Goal: Task Accomplishment & Management: Use online tool/utility

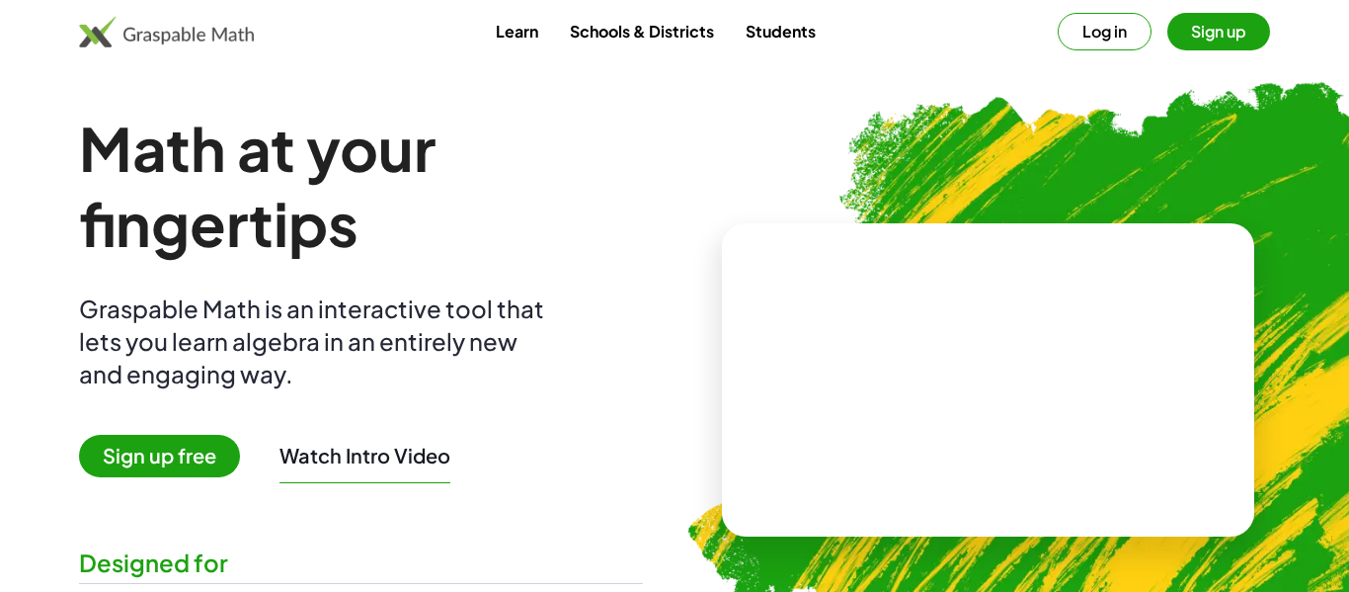
click at [1181, 37] on button "Sign up" at bounding box center [1218, 32] width 103 height 38
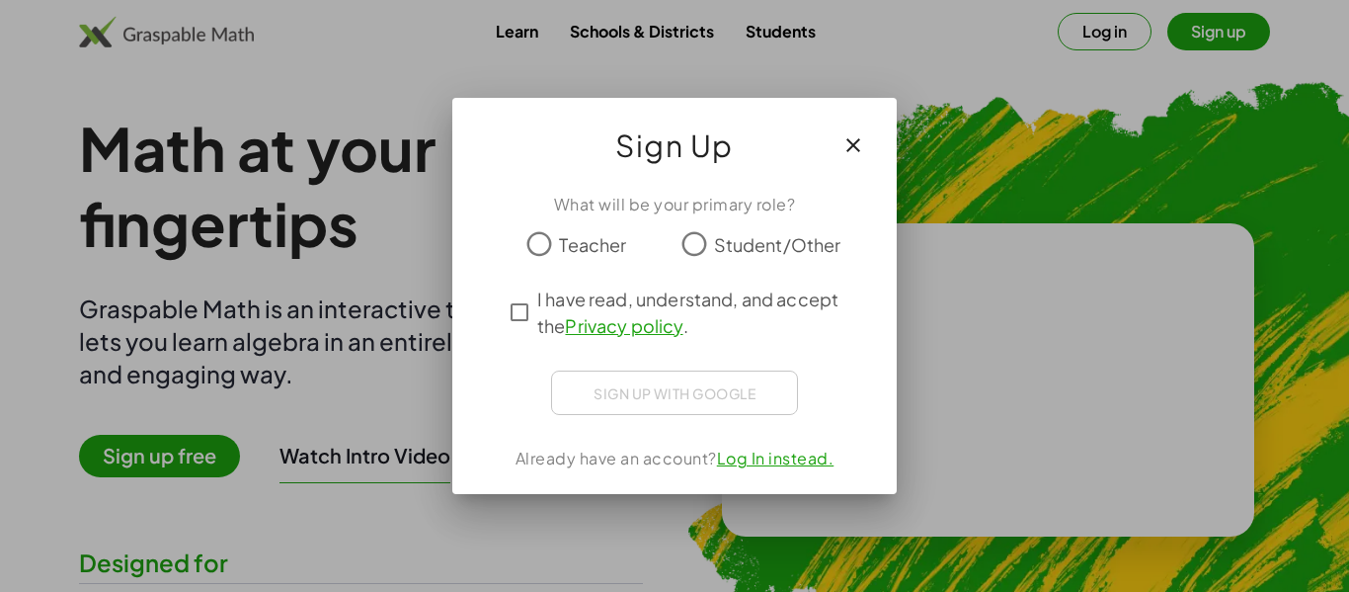
click at [714, 241] on span "Student/Other" at bounding box center [777, 244] width 127 height 27
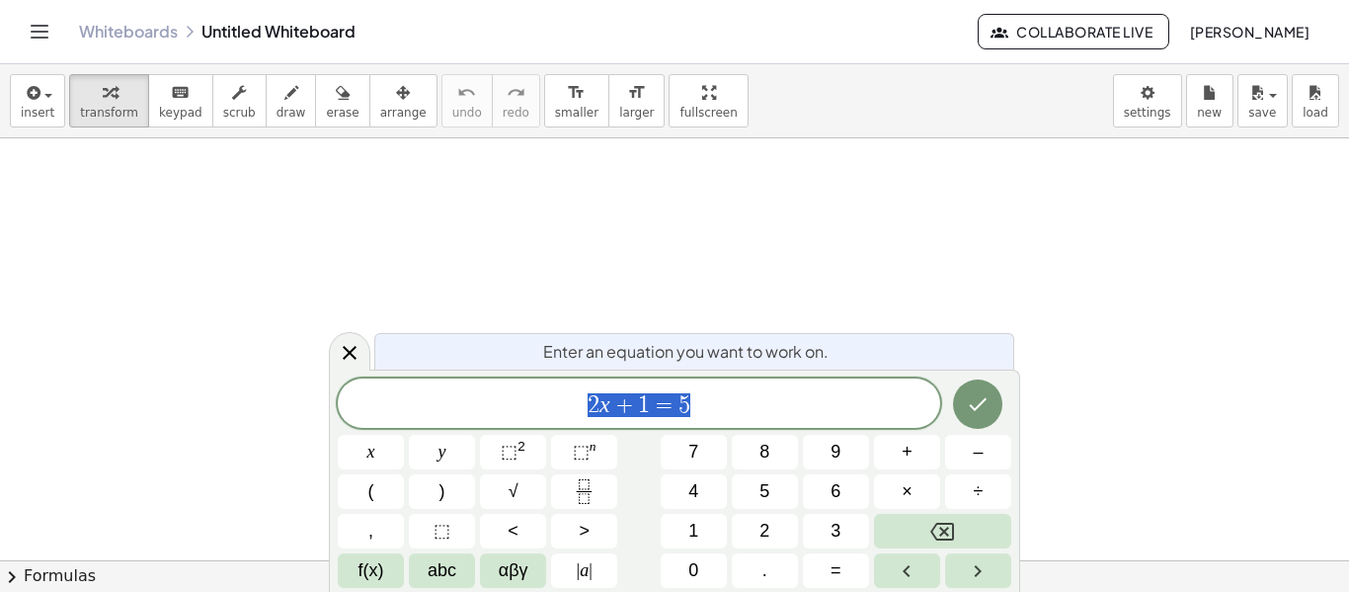
scroll to position [1, 0]
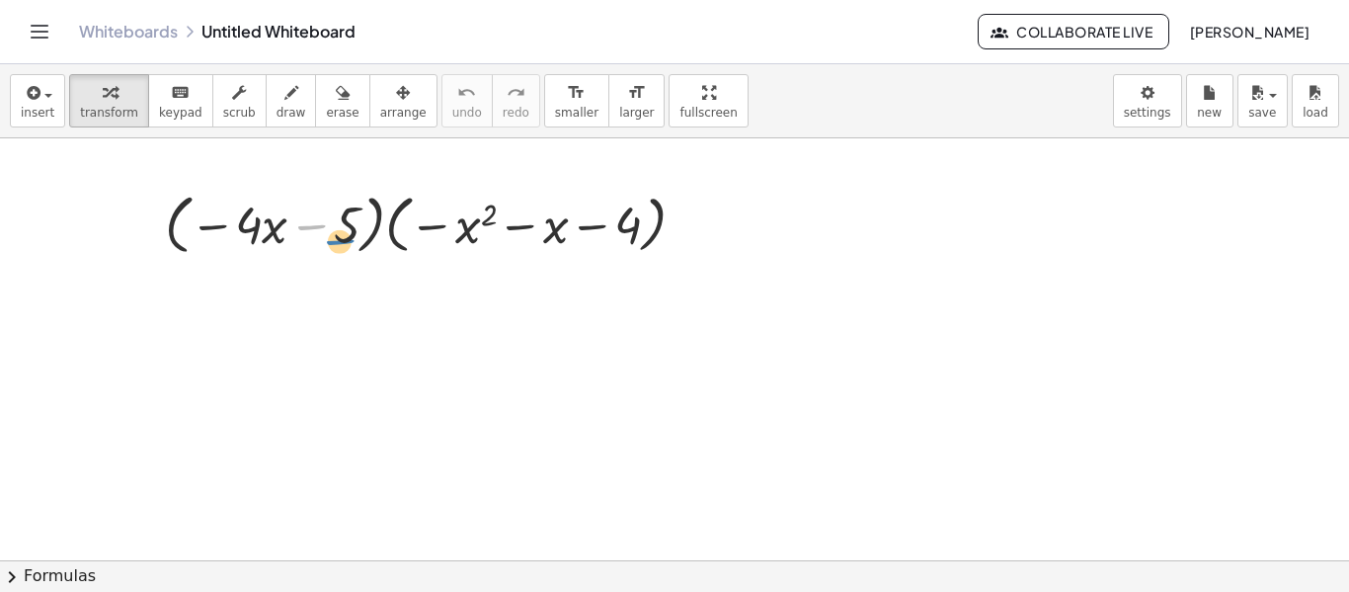
click at [318, 221] on div at bounding box center [433, 223] width 556 height 75
drag, startPoint x: 211, startPoint y: 223, endPoint x: 441, endPoint y: 227, distance: 230.1
click at [441, 227] on div at bounding box center [433, 223] width 556 height 75
drag, startPoint x: 253, startPoint y: 234, endPoint x: 468, endPoint y: 232, distance: 215.3
click at [468, 232] on div at bounding box center [433, 223] width 556 height 75
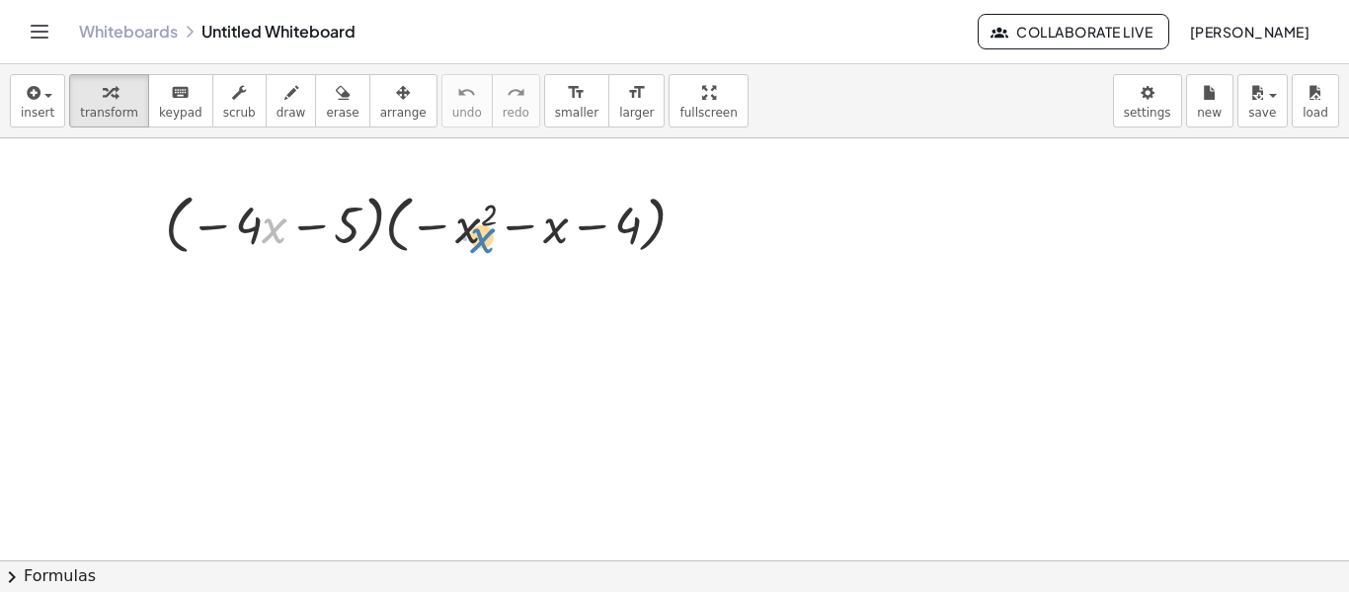
drag, startPoint x: 274, startPoint y: 233, endPoint x: 479, endPoint y: 243, distance: 205.6
click at [479, 243] on div at bounding box center [433, 223] width 556 height 75
drag, startPoint x: 305, startPoint y: 235, endPoint x: 455, endPoint y: 178, distance: 160.7
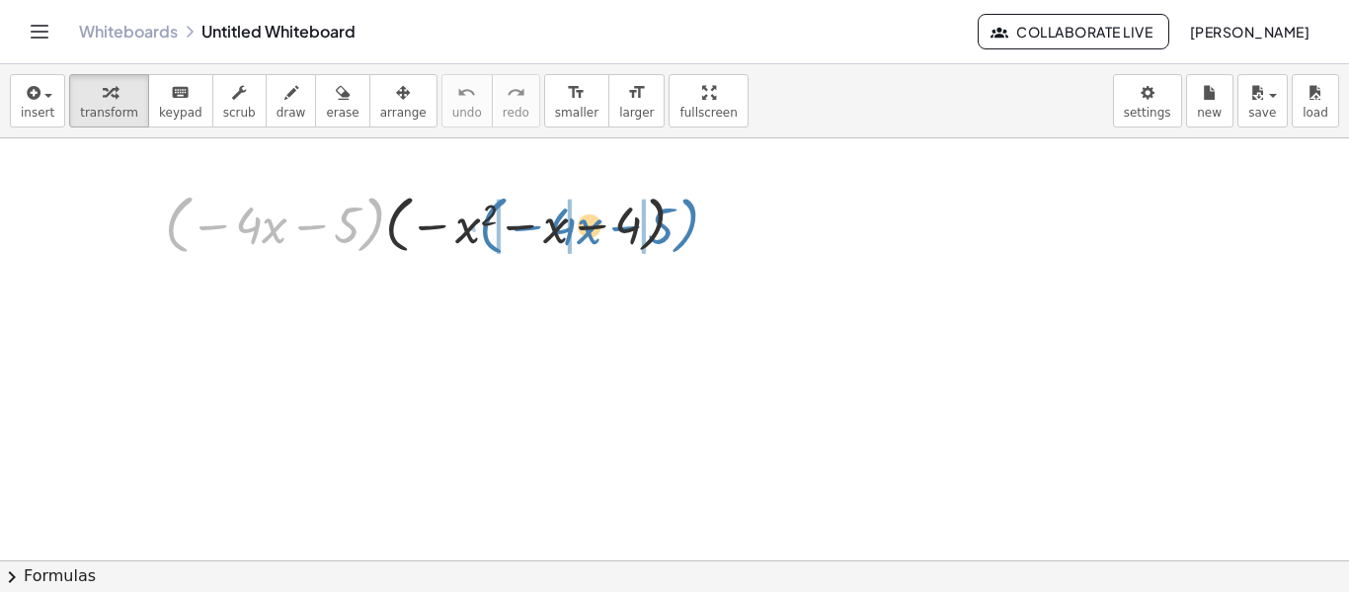
drag, startPoint x: 370, startPoint y: 224, endPoint x: 684, endPoint y: 225, distance: 314.0
click at [684, 225] on div at bounding box center [433, 223] width 556 height 75
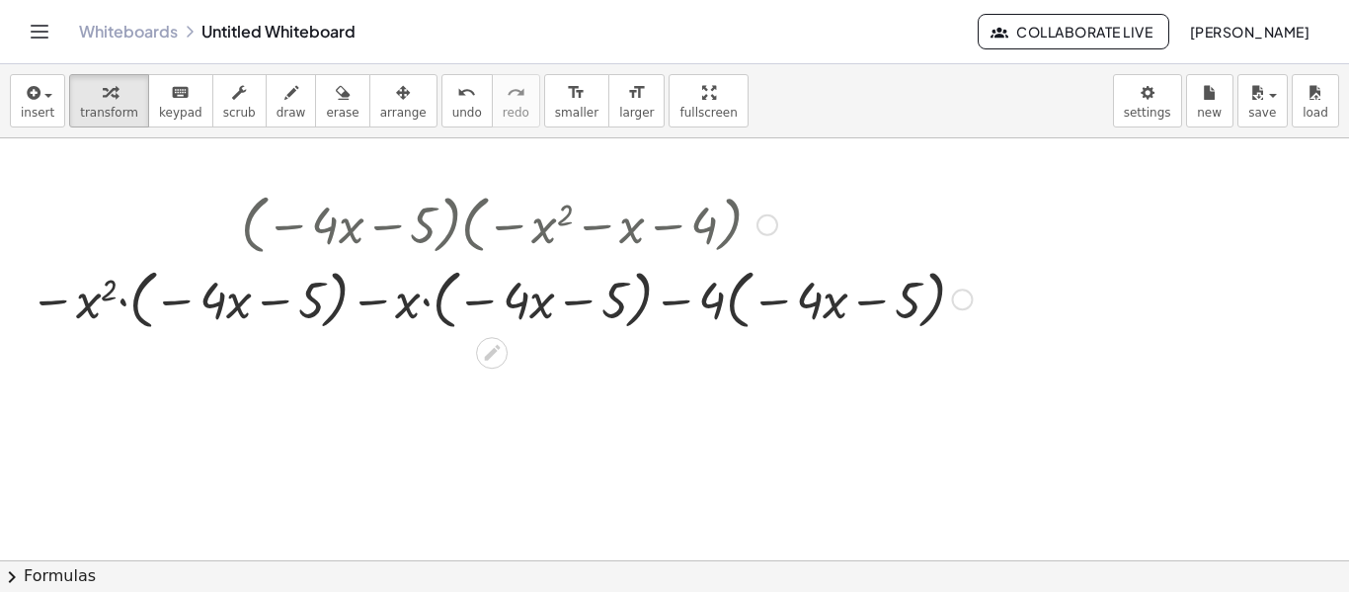
click at [770, 224] on div at bounding box center [767, 225] width 22 height 22
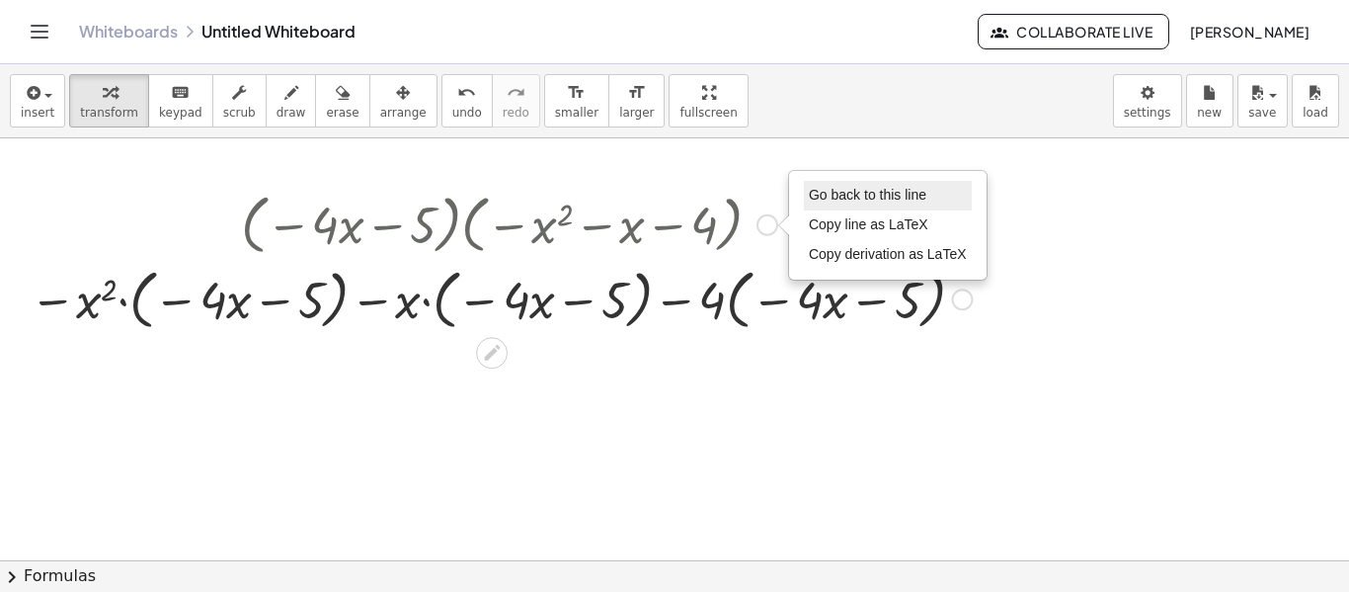
click at [858, 203] on li "Go back to this line" at bounding box center [888, 196] width 168 height 30
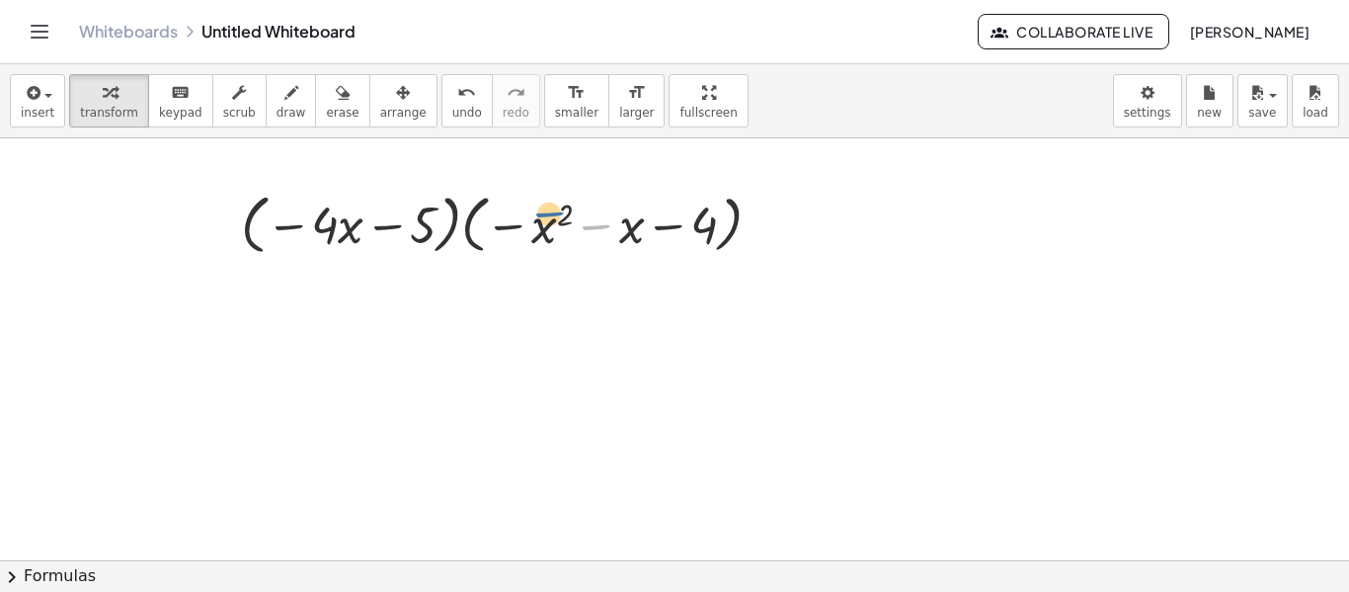
drag, startPoint x: 590, startPoint y: 232, endPoint x: 539, endPoint y: 221, distance: 51.5
click at [539, 221] on div at bounding box center [509, 223] width 556 height 75
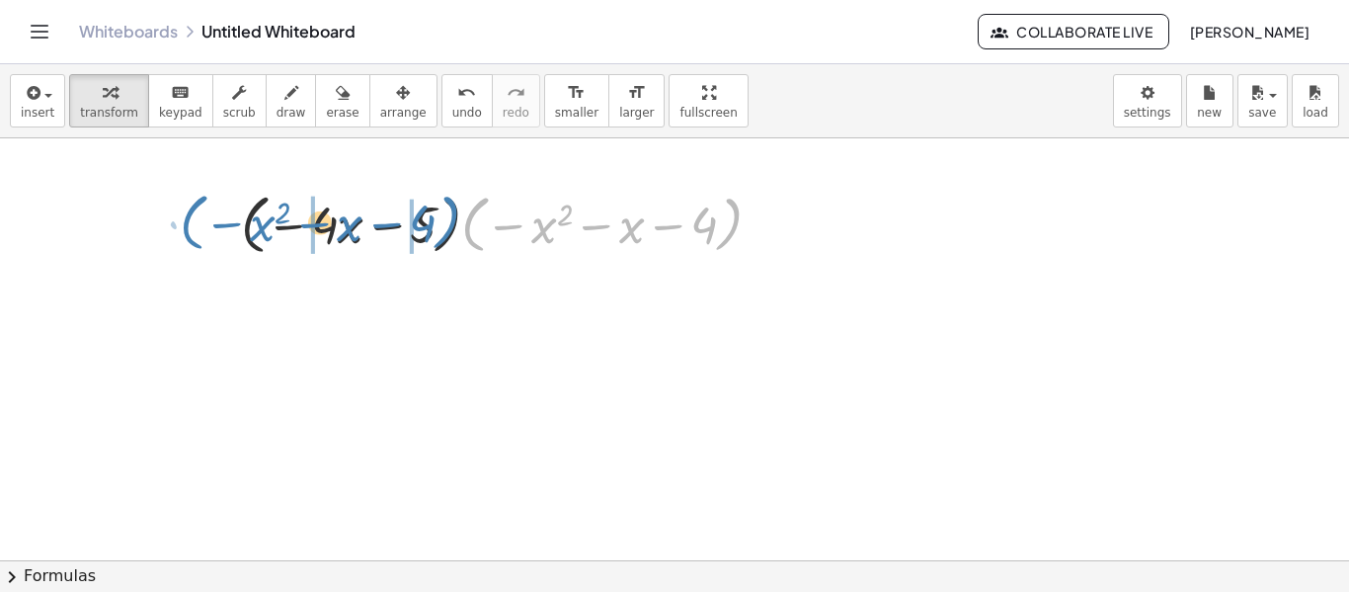
drag, startPoint x: 739, startPoint y: 223, endPoint x: 461, endPoint y: 222, distance: 277.5
click at [461, 222] on div at bounding box center [509, 223] width 556 height 75
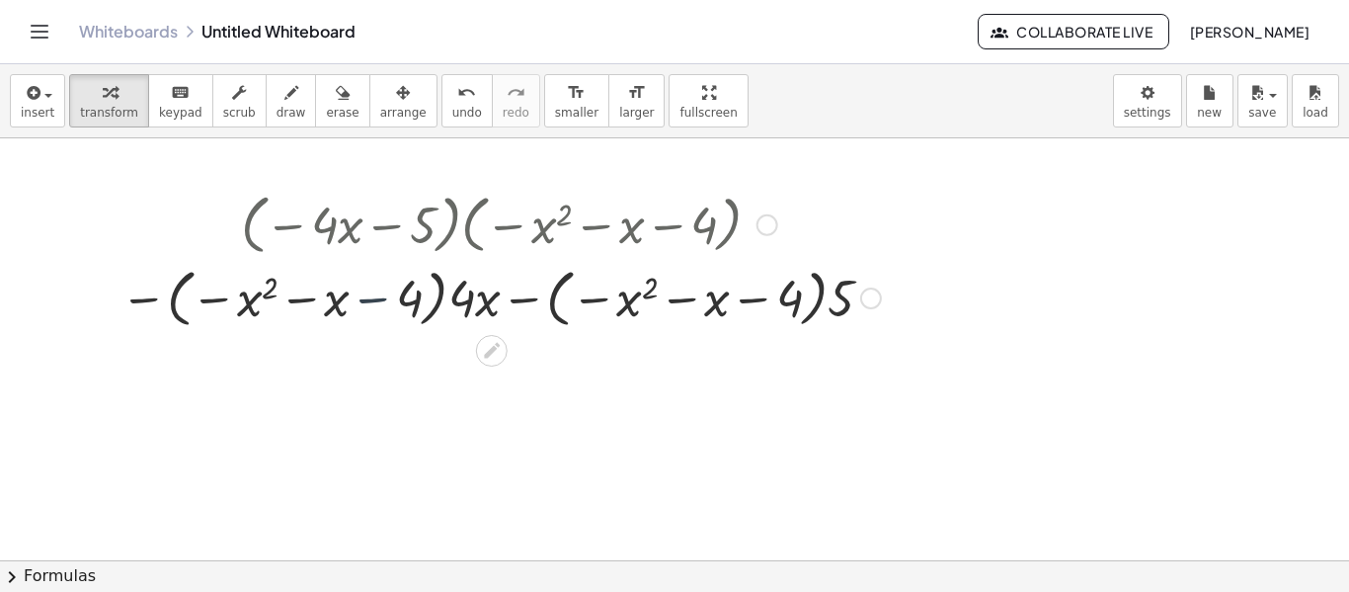
click at [395, 306] on div at bounding box center [501, 297] width 780 height 72
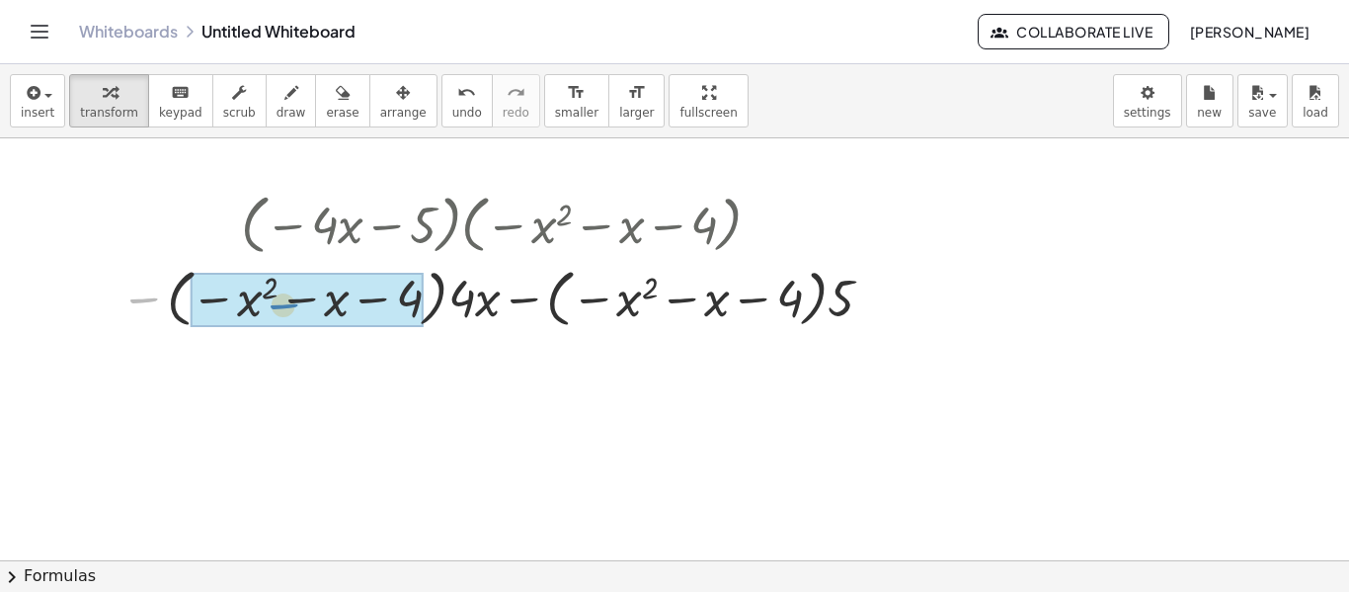
drag, startPoint x: 153, startPoint y: 300, endPoint x: 300, endPoint y: 306, distance: 147.3
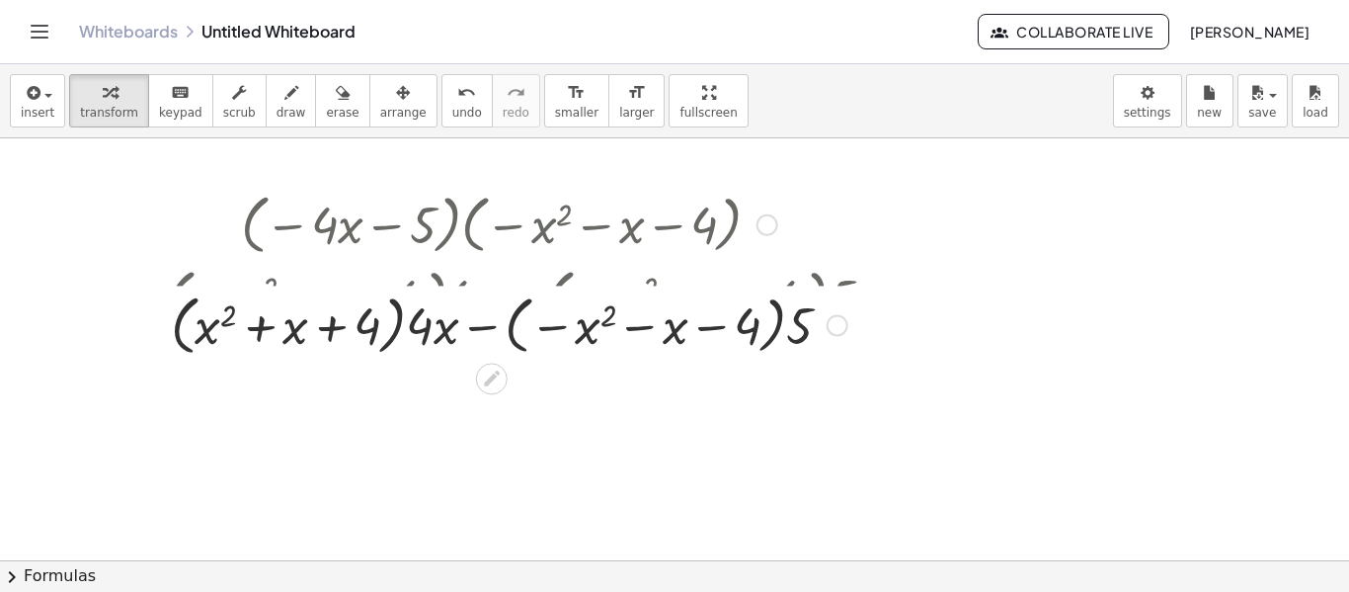
click at [432, 299] on div at bounding box center [501, 297] width 780 height 72
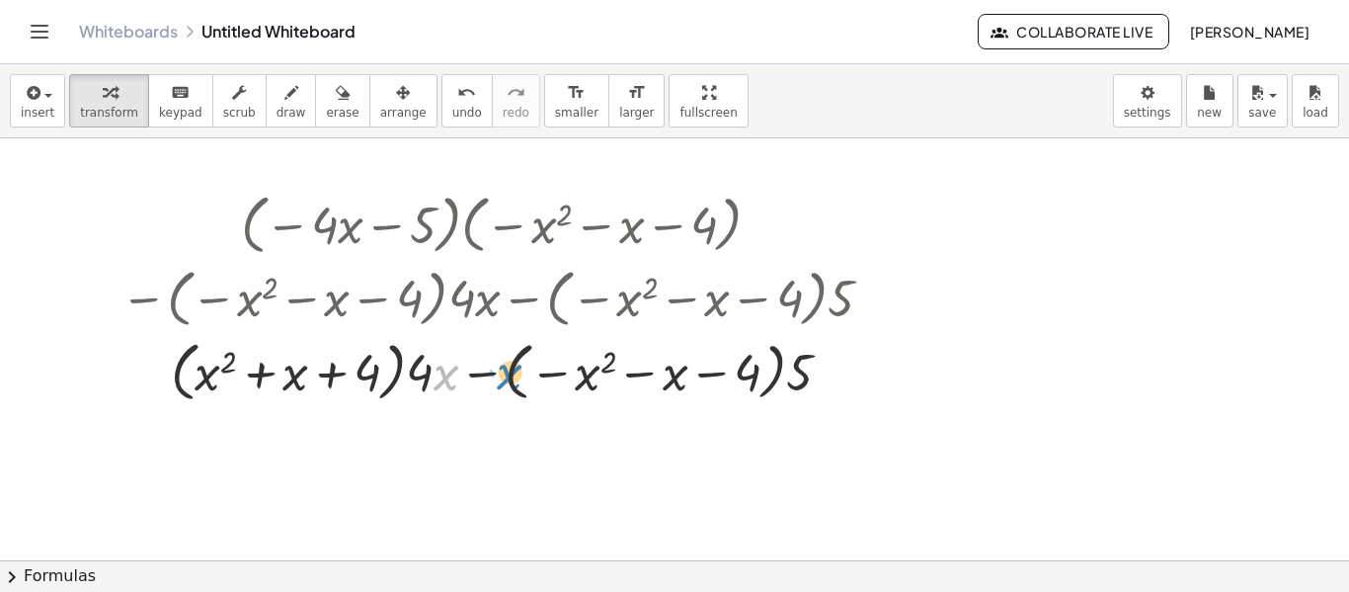
drag, startPoint x: 441, startPoint y: 382, endPoint x: 484, endPoint y: 382, distance: 42.5
click at [484, 382] on div at bounding box center [501, 370] width 780 height 75
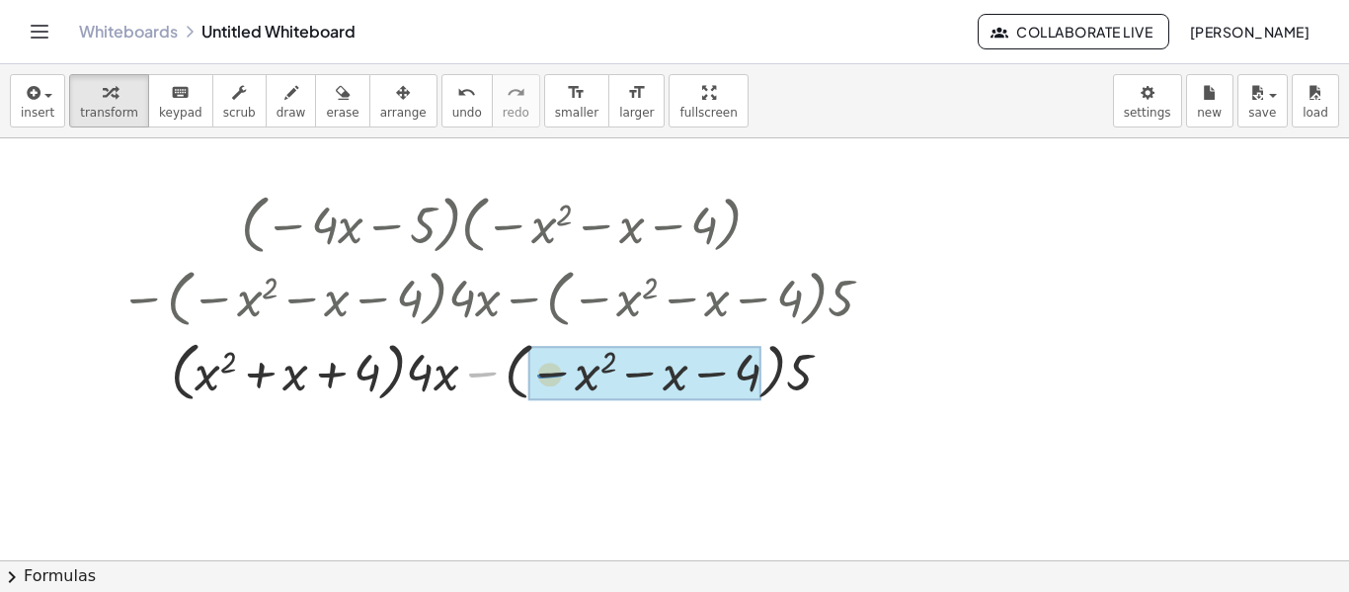
drag, startPoint x: 476, startPoint y: 375, endPoint x: 545, endPoint y: 376, distance: 69.1
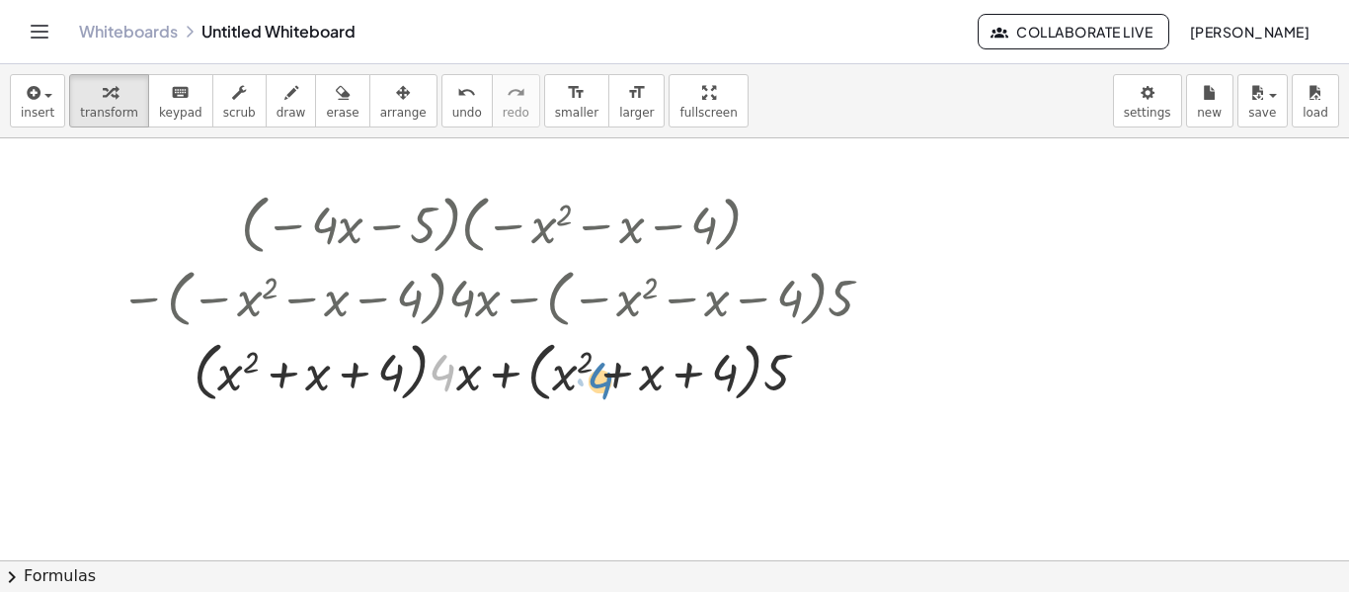
drag, startPoint x: 446, startPoint y: 377, endPoint x: 604, endPoint y: 386, distance: 158.3
click at [604, 386] on div at bounding box center [501, 370] width 780 height 75
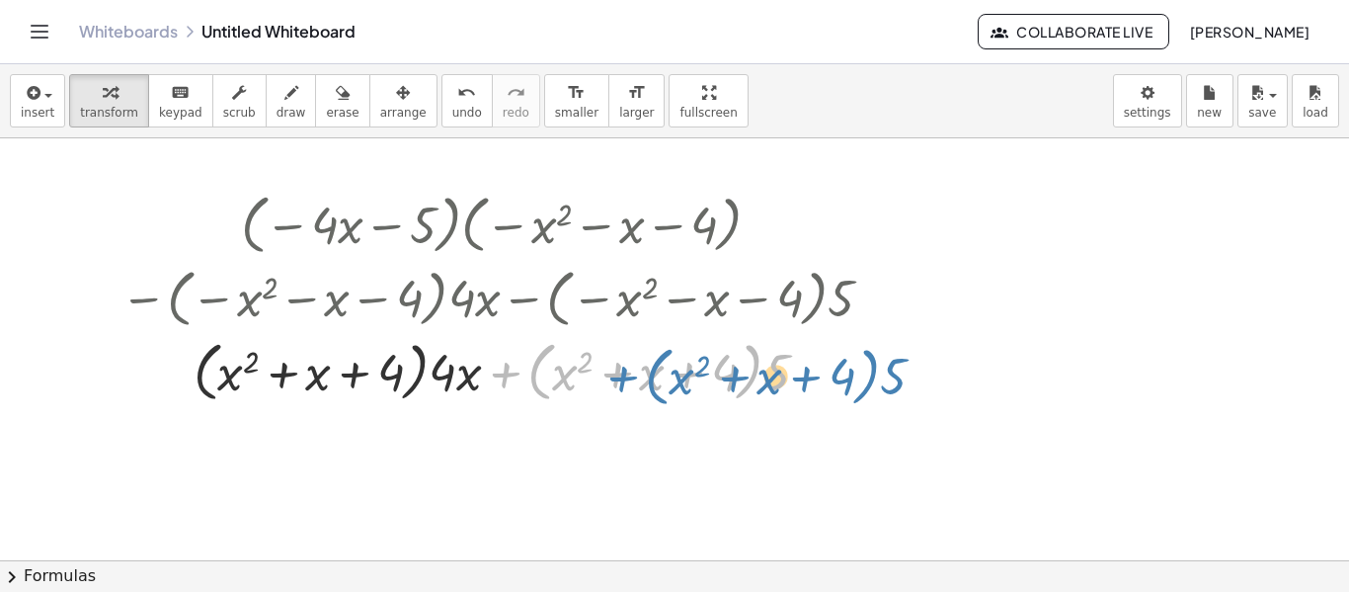
drag, startPoint x: 496, startPoint y: 377, endPoint x: 606, endPoint y: 378, distance: 110.6
click at [606, 378] on div at bounding box center [501, 370] width 780 height 75
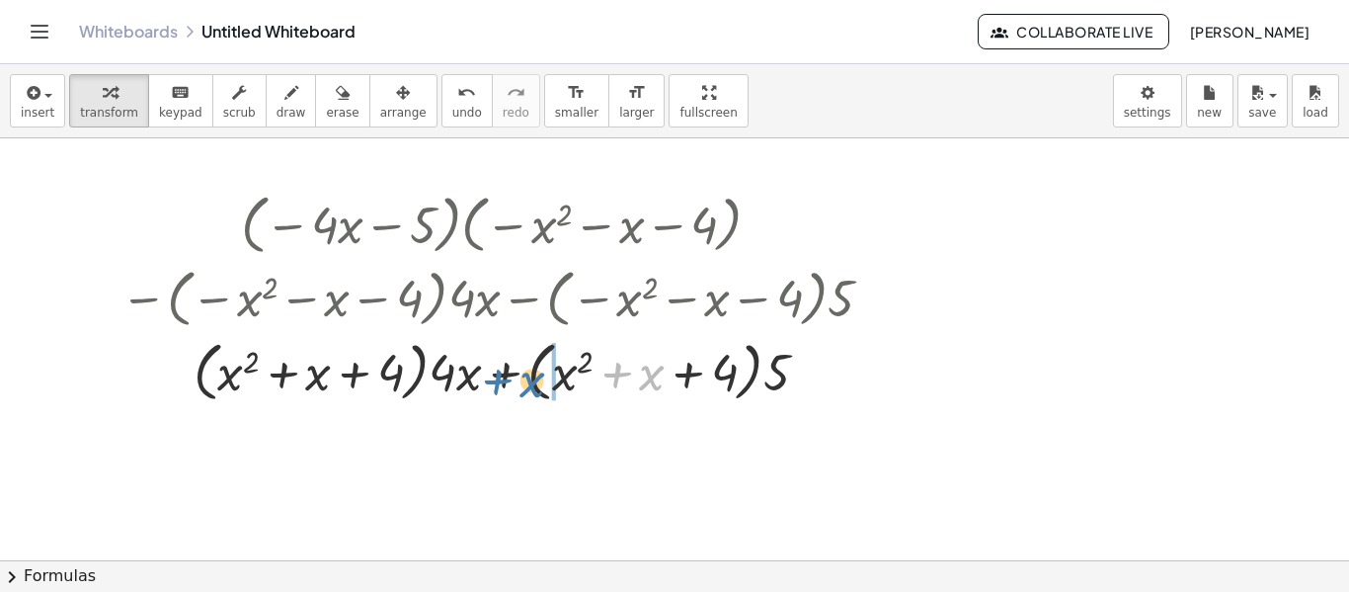
drag, startPoint x: 641, startPoint y: 373, endPoint x: 529, endPoint y: 380, distance: 111.8
click at [529, 380] on div at bounding box center [501, 370] width 780 height 75
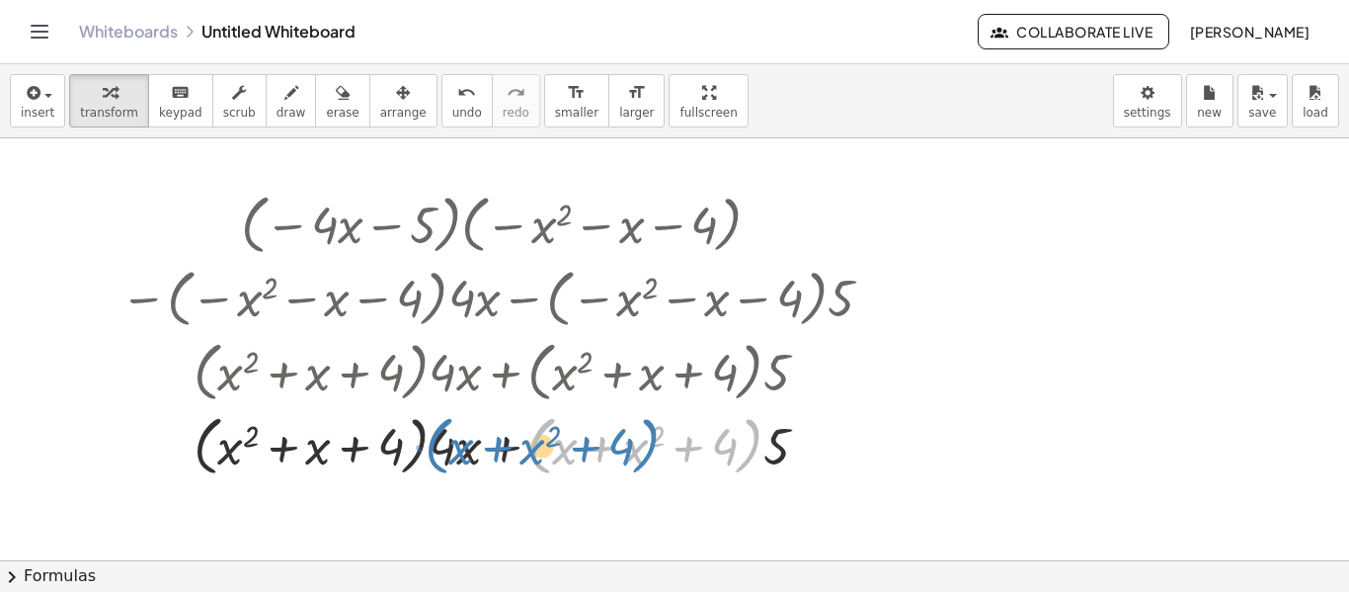
drag, startPoint x: 531, startPoint y: 441, endPoint x: 416, endPoint y: 441, distance: 115.5
click at [416, 441] on div at bounding box center [501, 444] width 780 height 75
